Goal: Navigation & Orientation: Find specific page/section

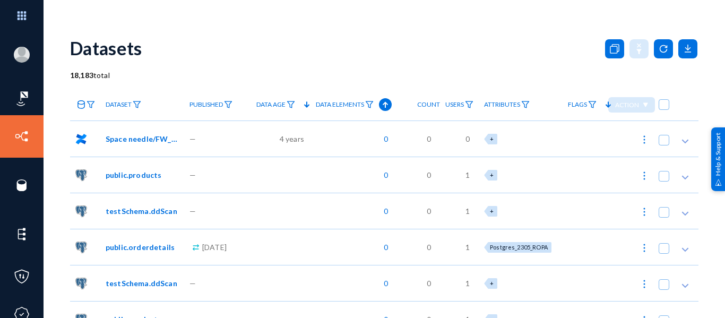
click at [265, 42] on div "Datasets" at bounding box center [384, 48] width 629 height 43
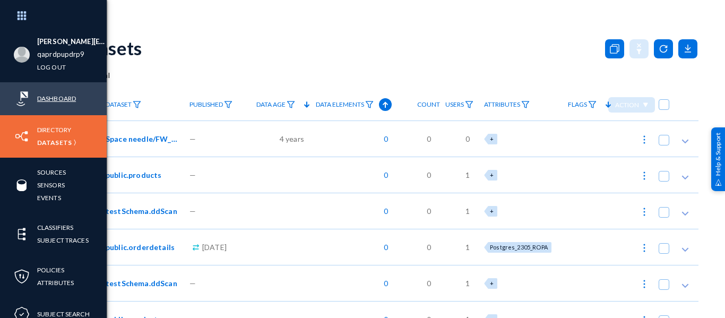
click at [44, 96] on link "Dashboard" at bounding box center [56, 98] width 39 height 12
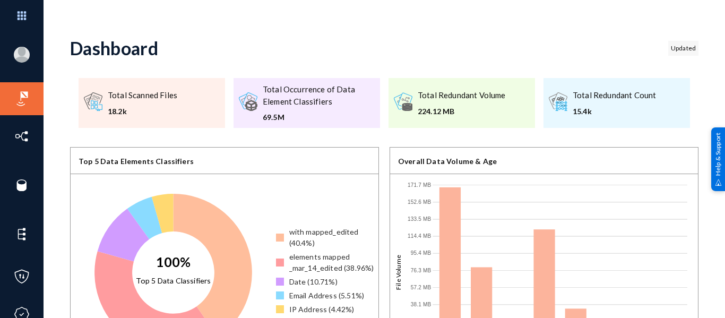
click at [449, 61] on div "Dashboard Updated" at bounding box center [384, 48] width 629 height 43
click at [338, 20] on div "[PERSON_NAME][EMAIL_ADDRESS][DOMAIN_NAME] qaprdpupdrp9 Log out Dashboard Direct…" at bounding box center [362, 159] width 725 height 318
click at [313, 61] on div "Dashboard Updated" at bounding box center [384, 48] width 629 height 43
click at [247, 36] on div "Dashboard Updated" at bounding box center [384, 48] width 629 height 43
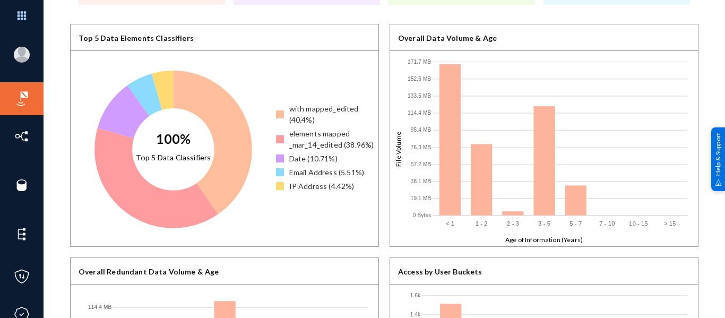
scroll to position [124, 0]
click at [437, 22] on div "Dashboard Updated .a{fill:none;stroke:#666;stroke-linecap:round;stroke-linejoin…" at bounding box center [384, 196] width 629 height 588
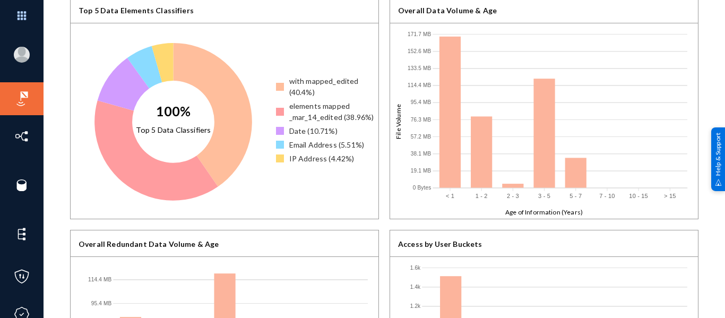
scroll to position [0, 0]
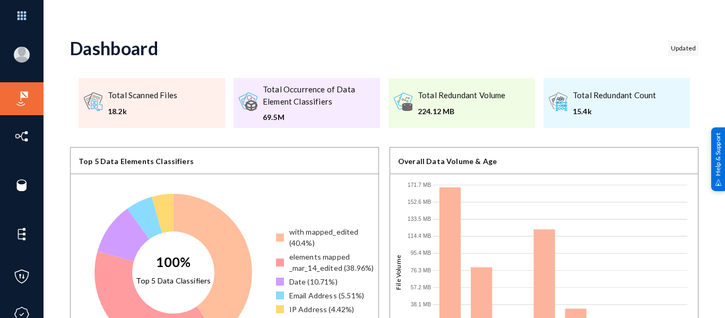
click at [443, 47] on div "Dashboard Updated" at bounding box center [384, 48] width 629 height 43
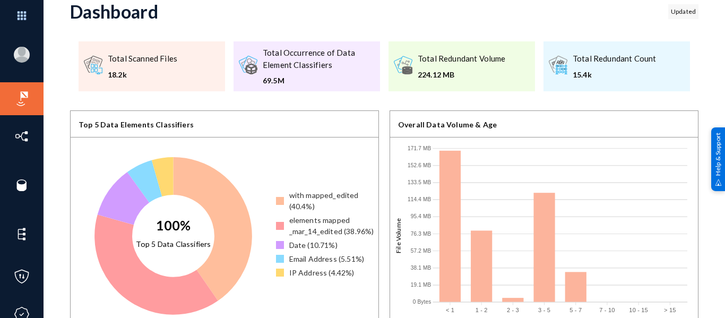
scroll to position [37, 0]
